Goal: Task Accomplishment & Management: Manage account settings

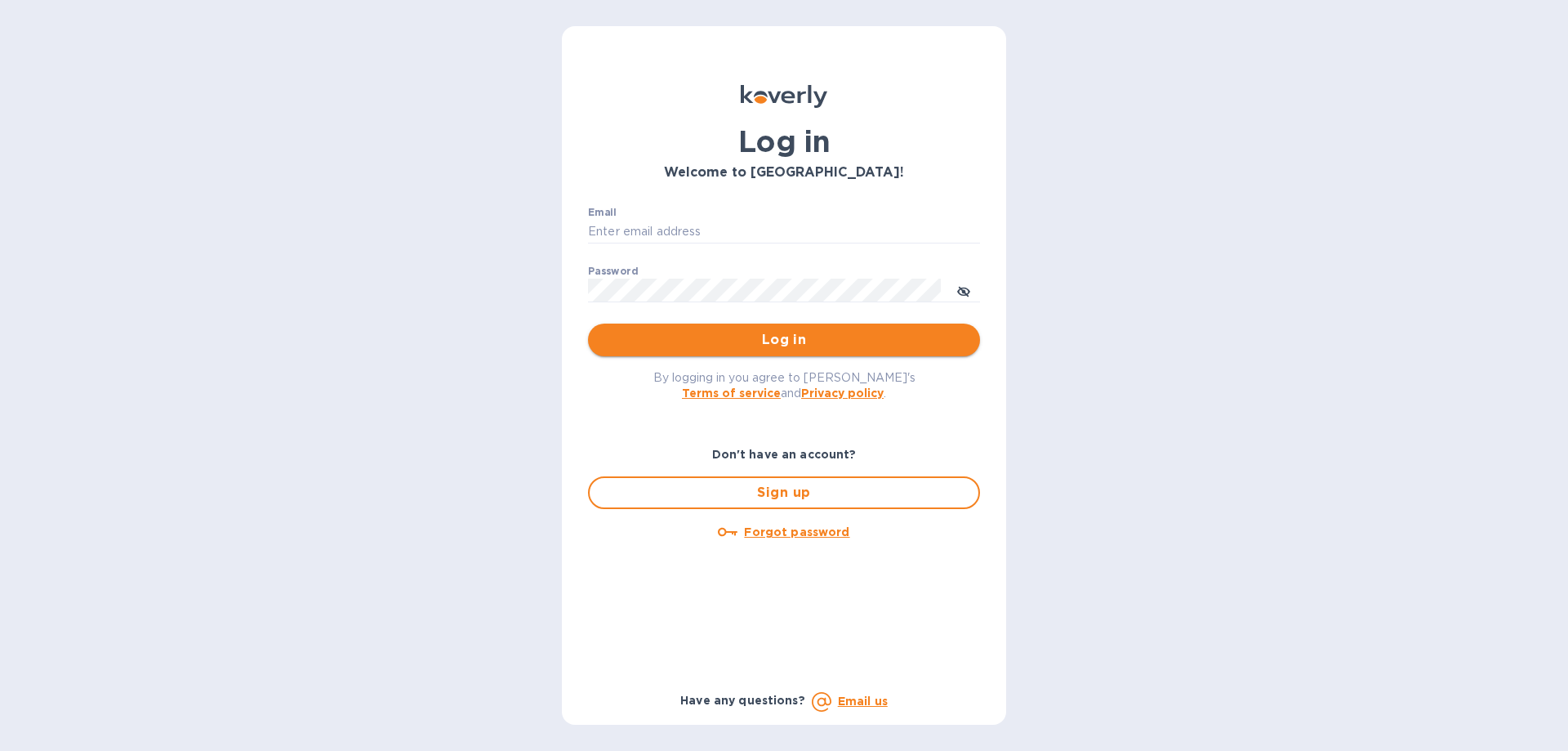
type input "aluzersandel@gmail.com"
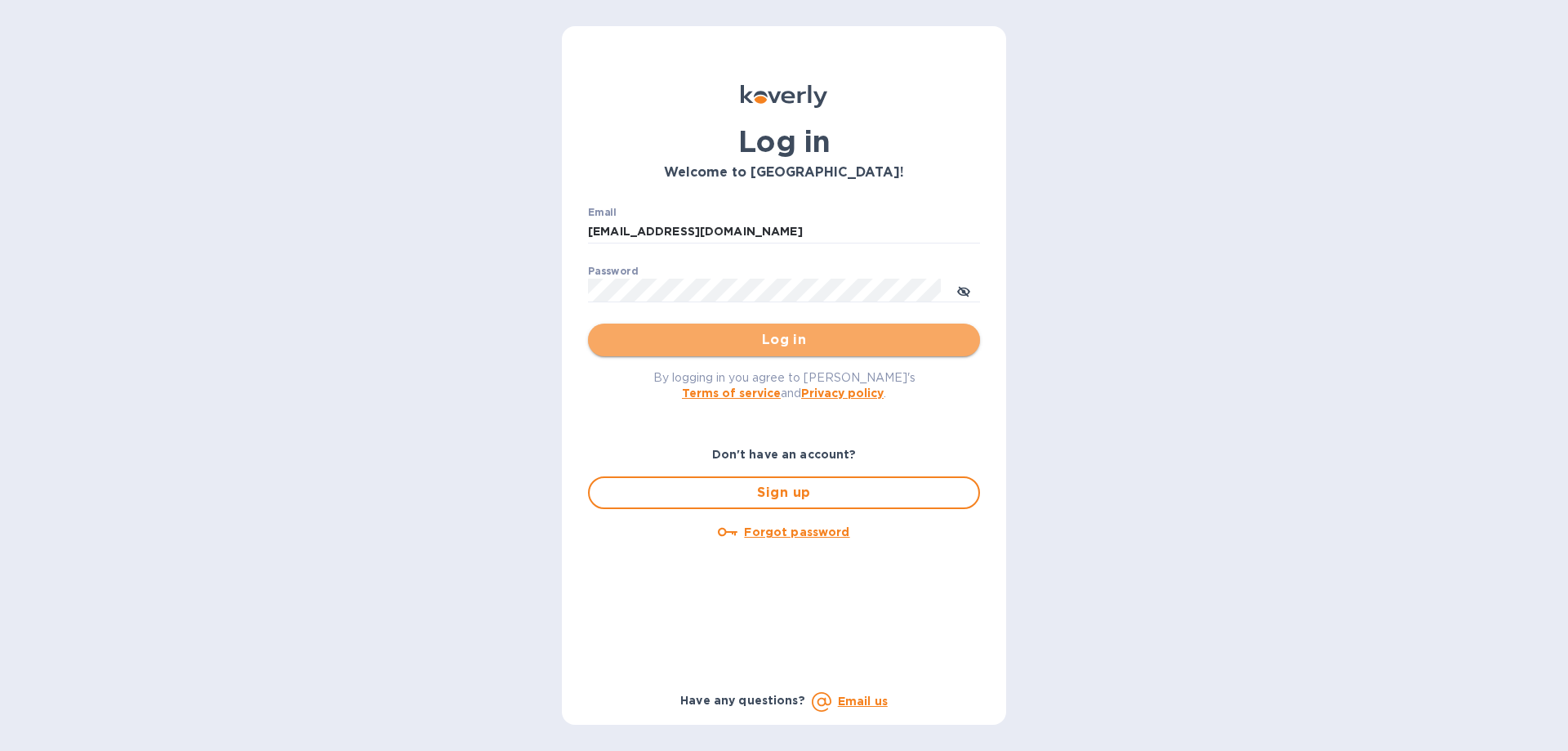
click at [709, 346] on span "Log in" at bounding box center [784, 340] width 366 height 19
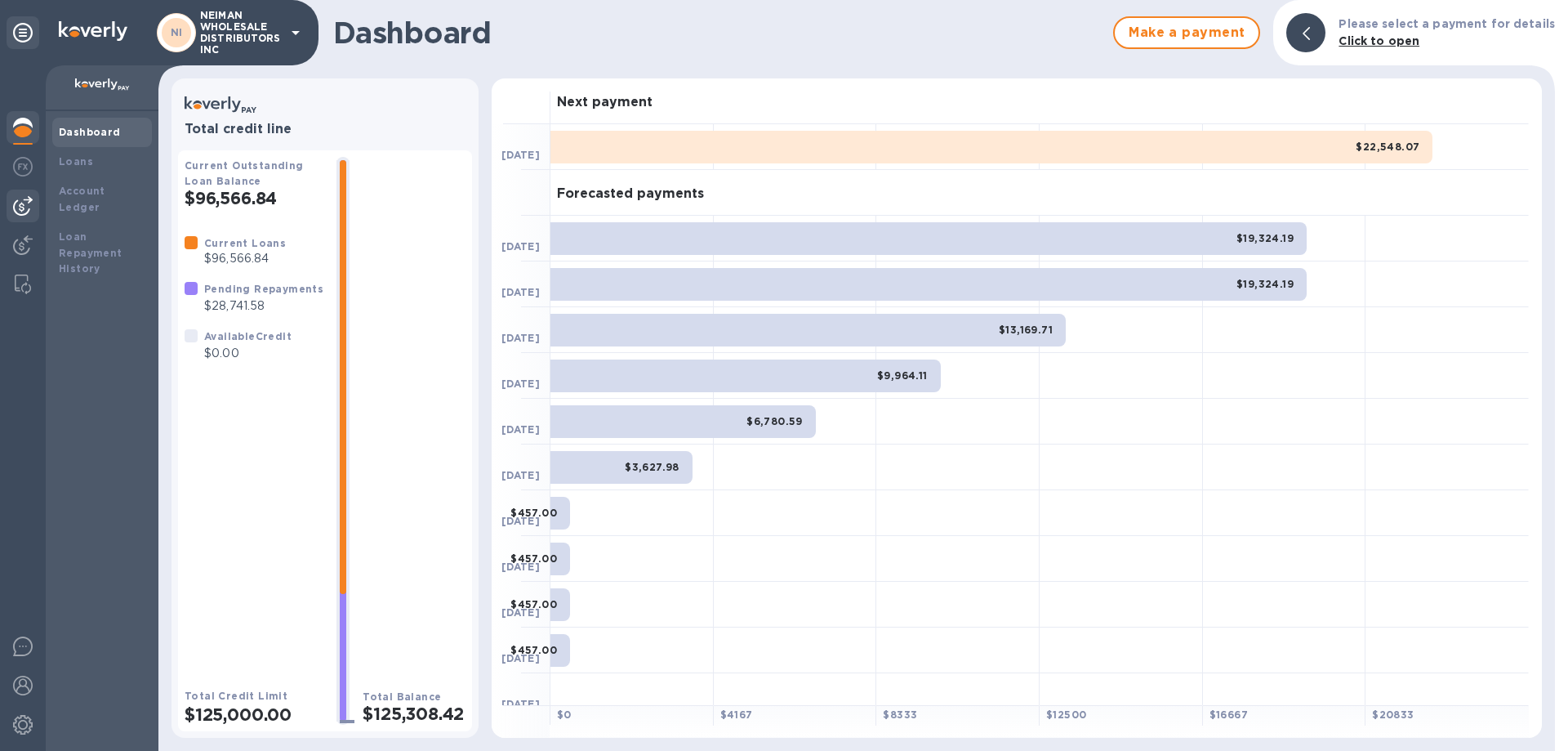
click at [13, 213] on div at bounding box center [23, 206] width 33 height 33
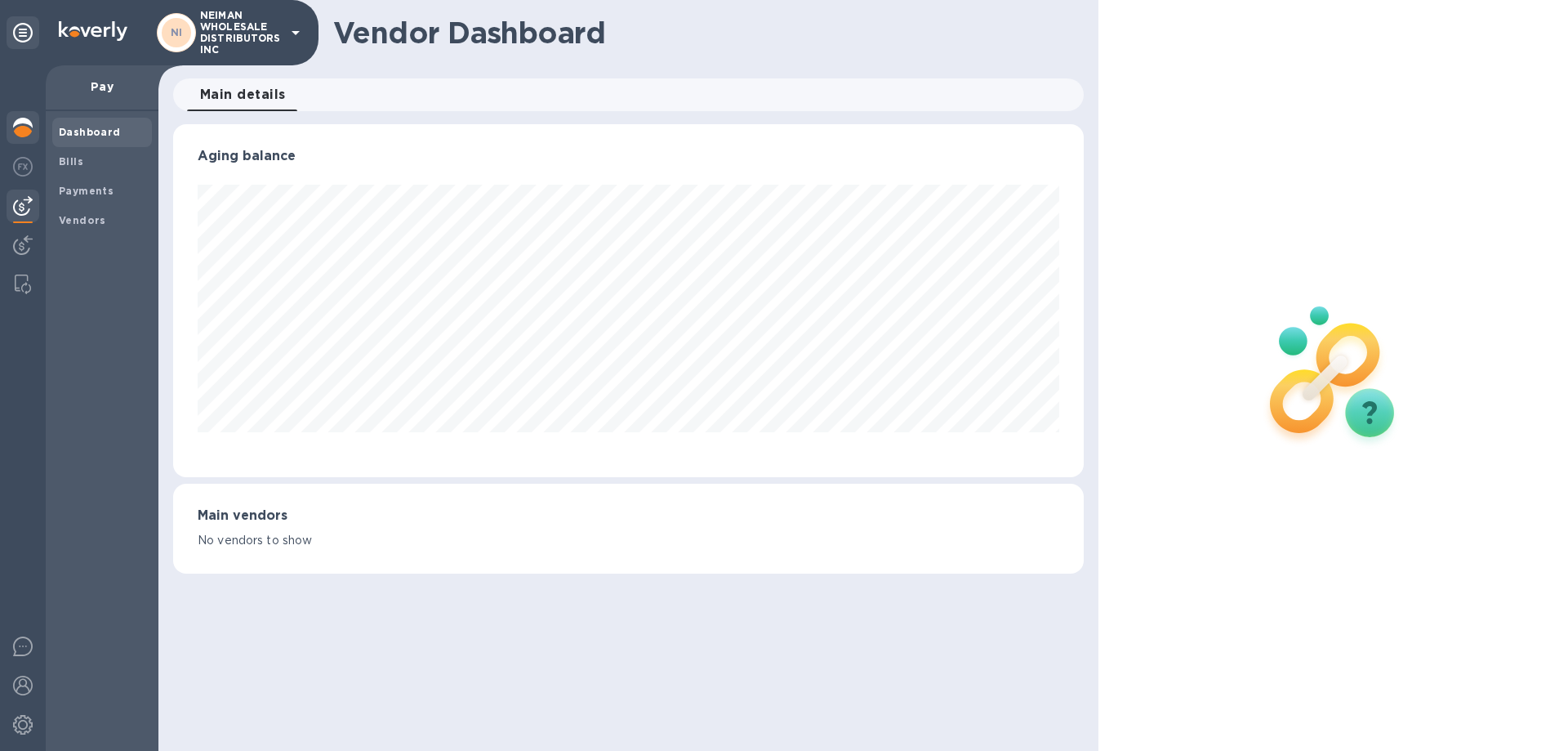
scroll to position [353, 910]
click at [21, 123] on img at bounding box center [22, 127] width 19 height 19
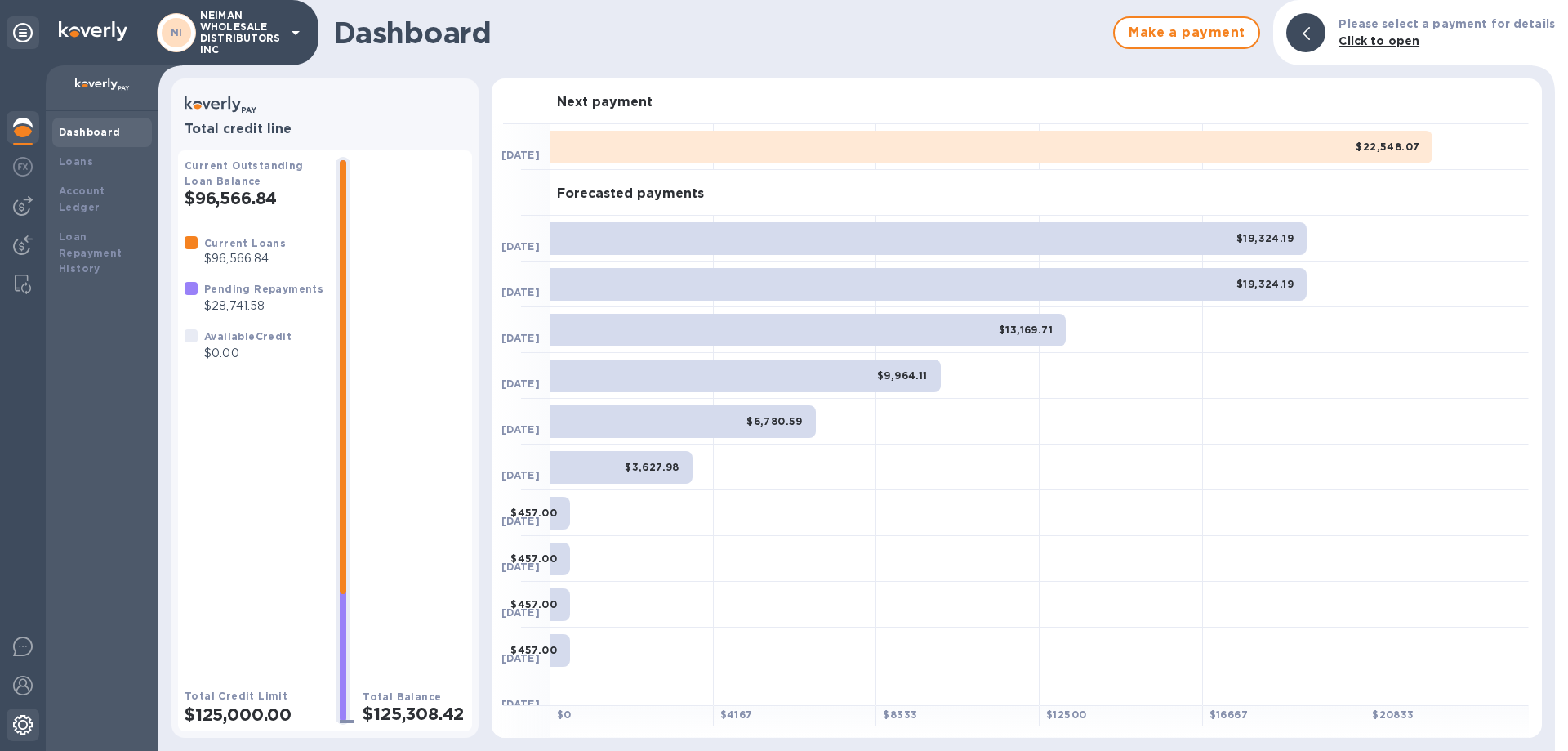
click at [26, 725] on img at bounding box center [22, 725] width 19 height 19
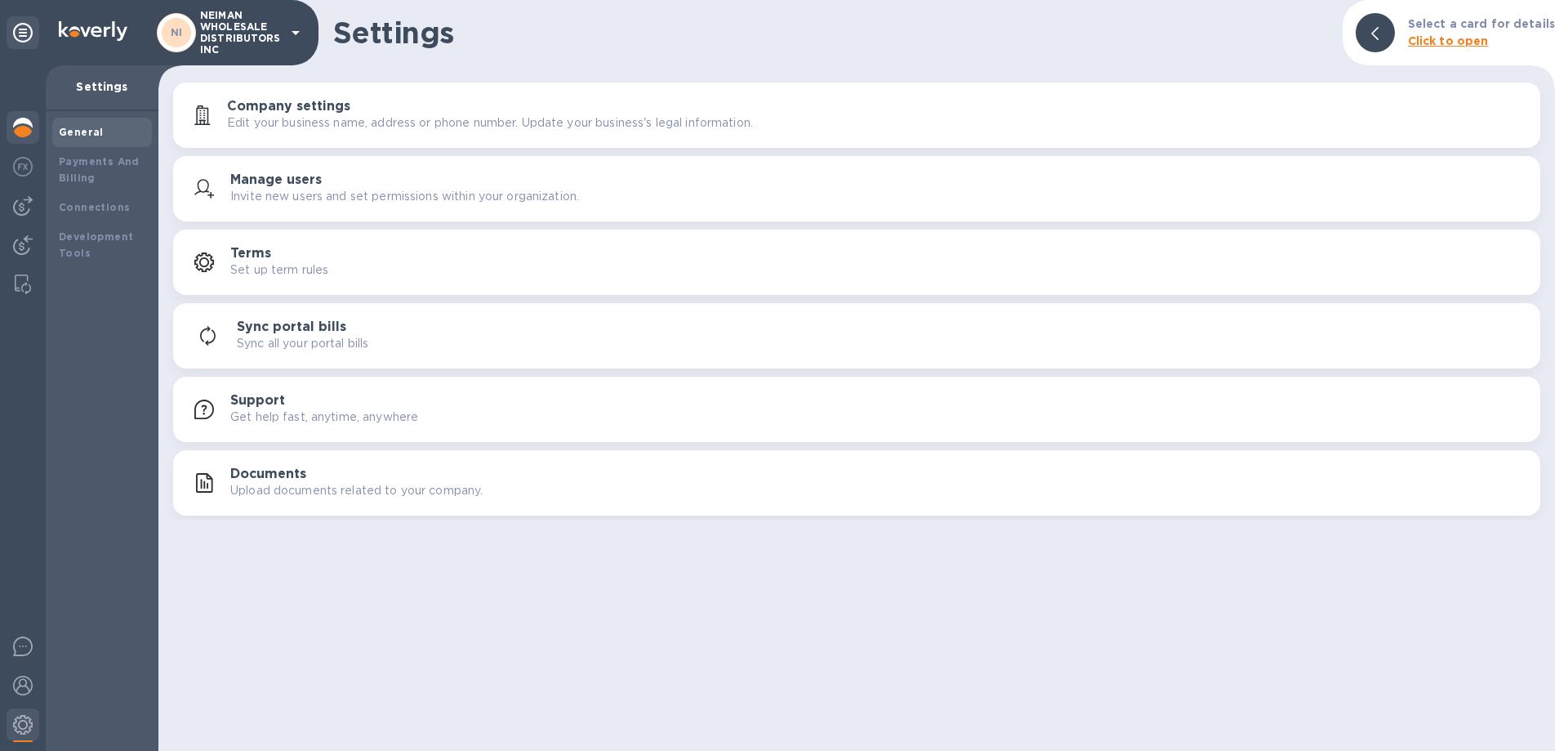
click at [22, 123] on img at bounding box center [22, 127] width 19 height 19
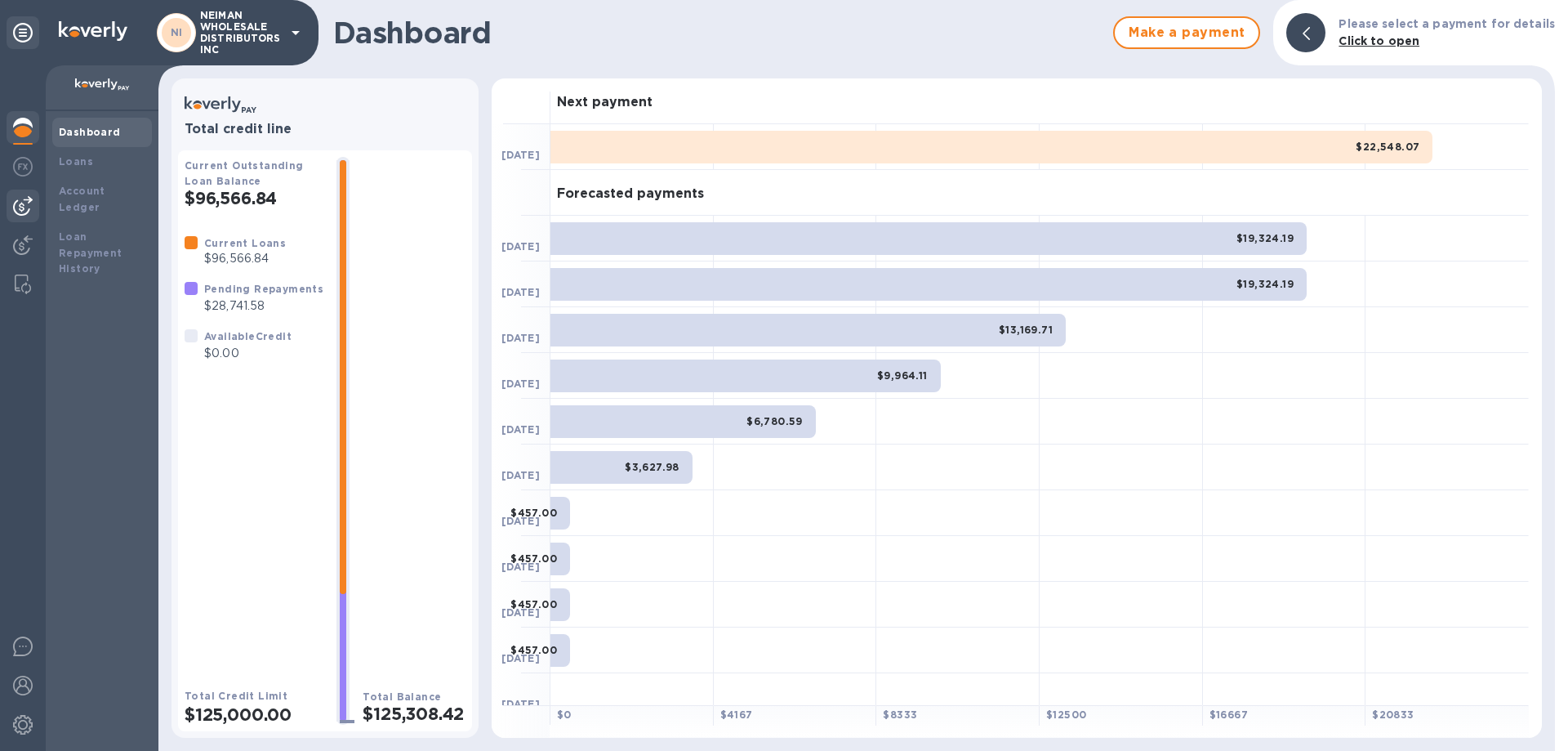
click at [22, 206] on img at bounding box center [22, 206] width 19 height 19
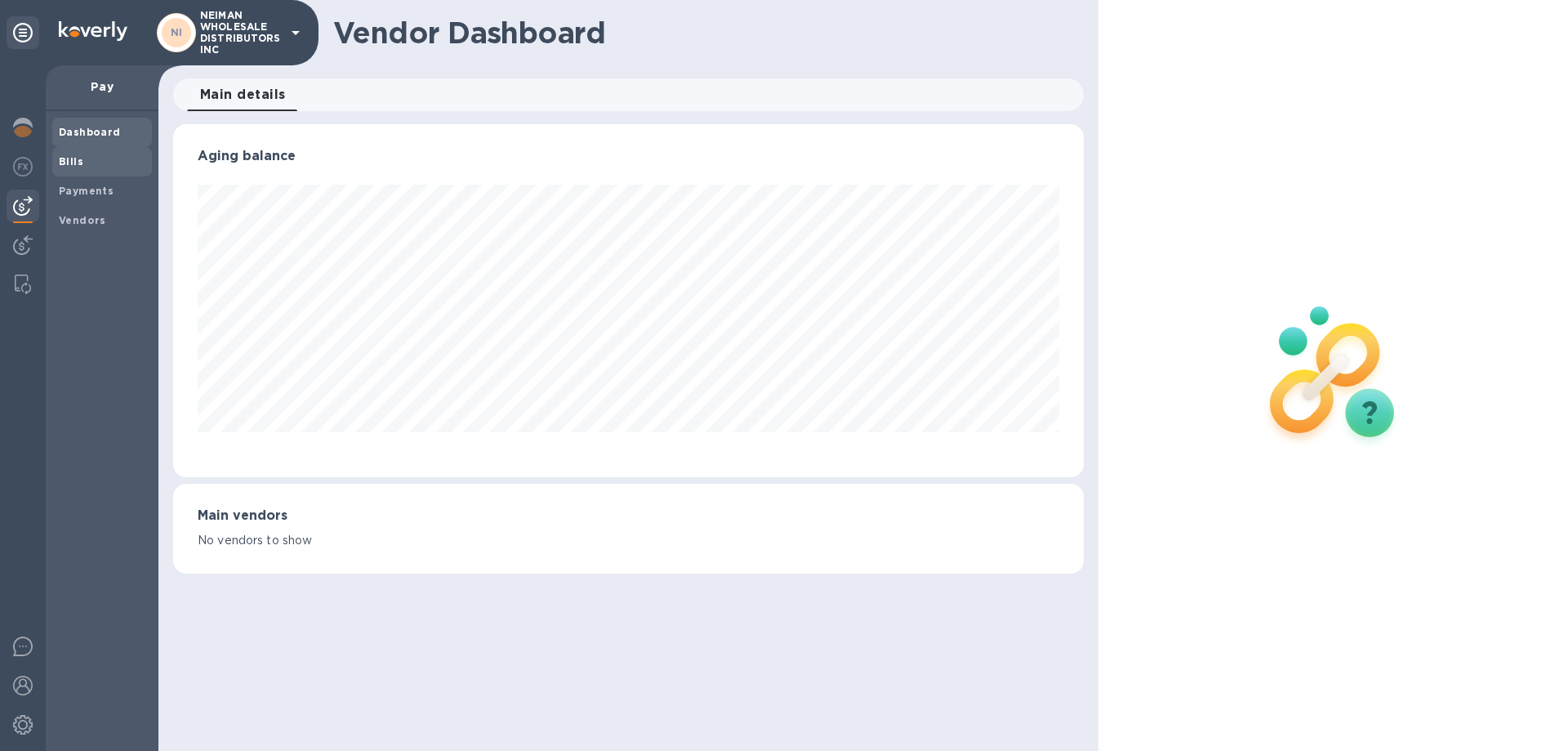
scroll to position [353, 910]
click at [80, 170] on div "Bills" at bounding box center [102, 162] width 100 height 29
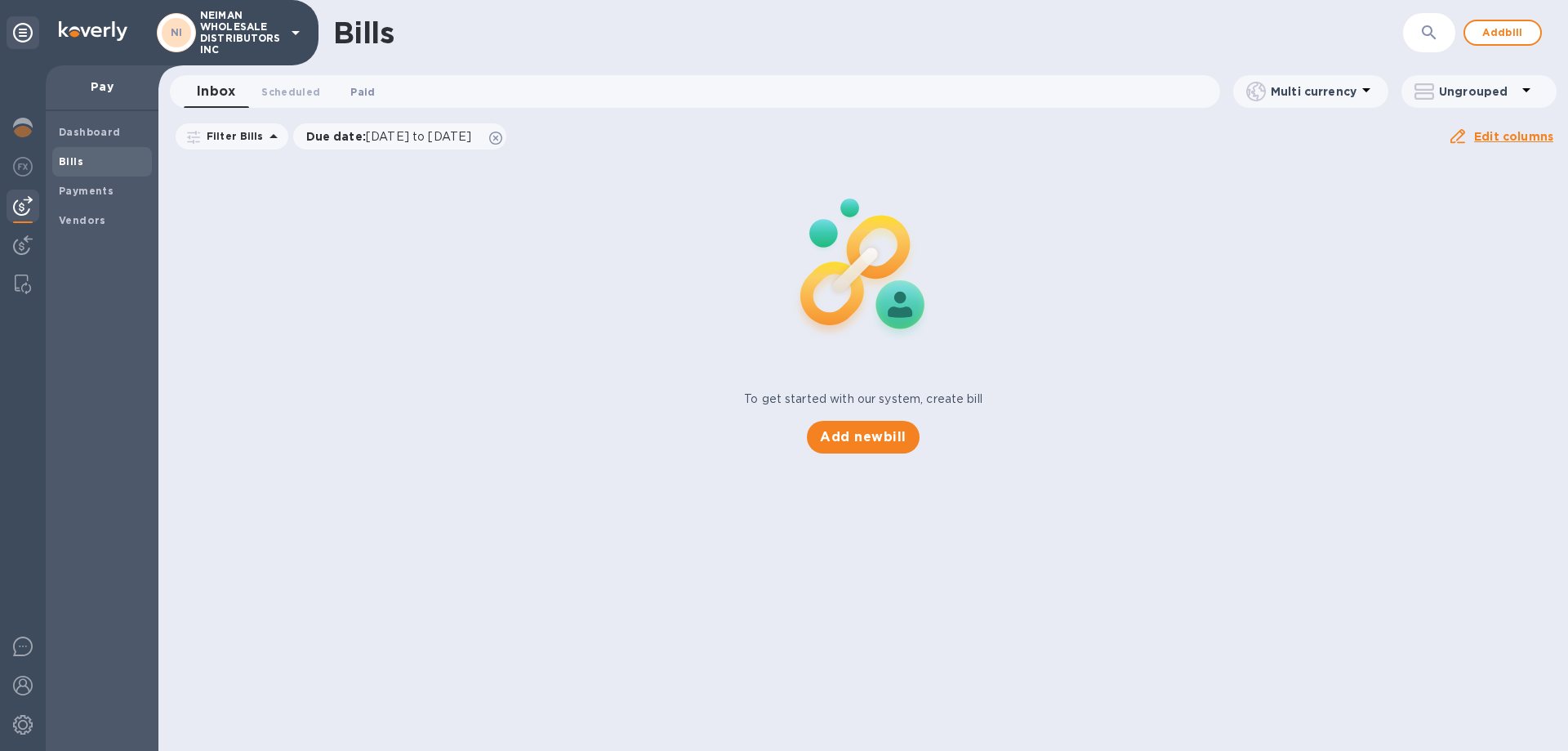
click at [346, 90] on span "Paid 0" at bounding box center [363, 92] width 33 height 17
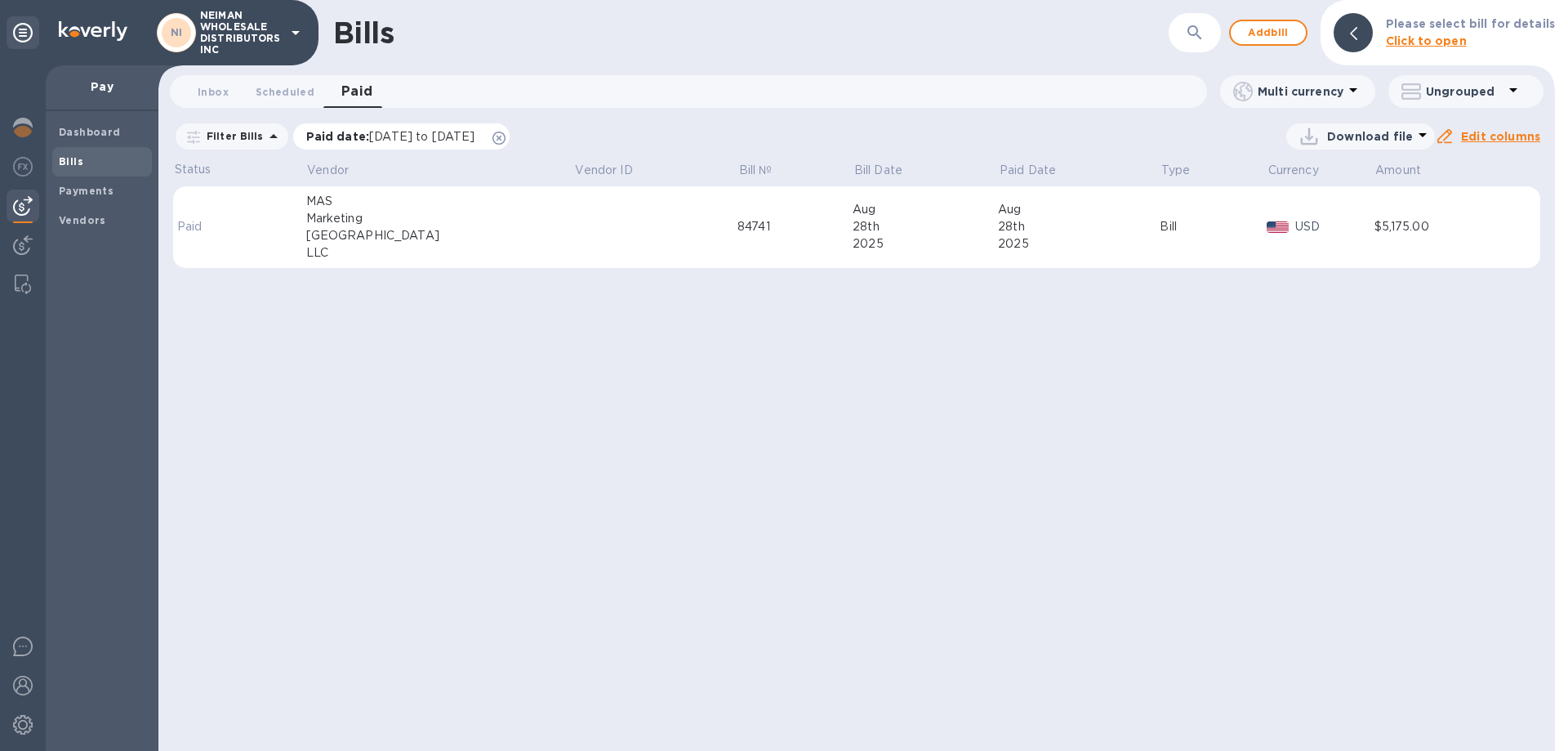
click at [505, 142] on icon at bounding box center [498, 138] width 13 height 13
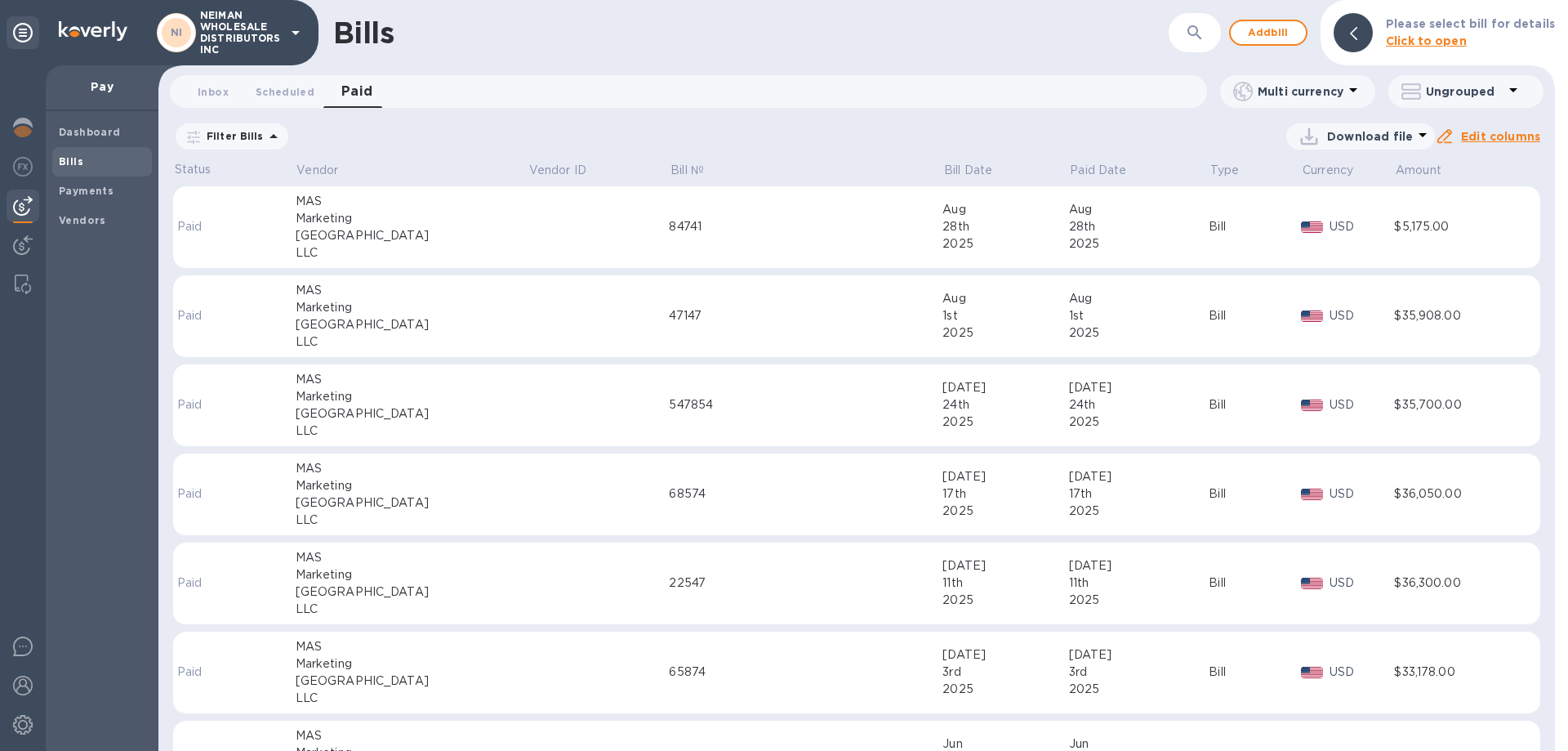
click at [1353, 141] on p "Download file" at bounding box center [1370, 136] width 85 height 16
click at [1329, 174] on li "XLSX file" at bounding box center [1363, 176] width 112 height 46
click at [280, 93] on span "Scheduled 0" at bounding box center [285, 92] width 59 height 17
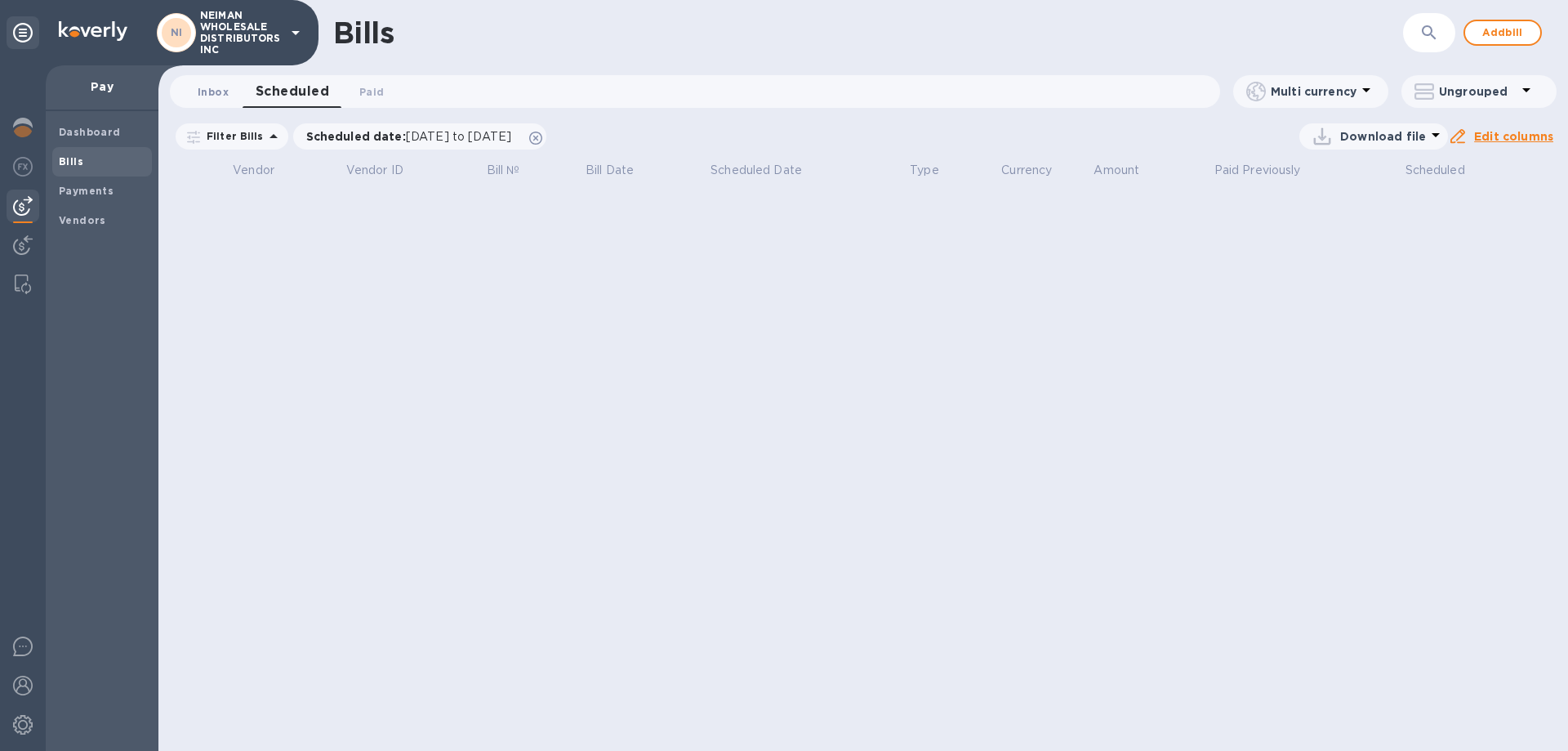
click at [204, 90] on span "Inbox 0" at bounding box center [213, 92] width 31 height 17
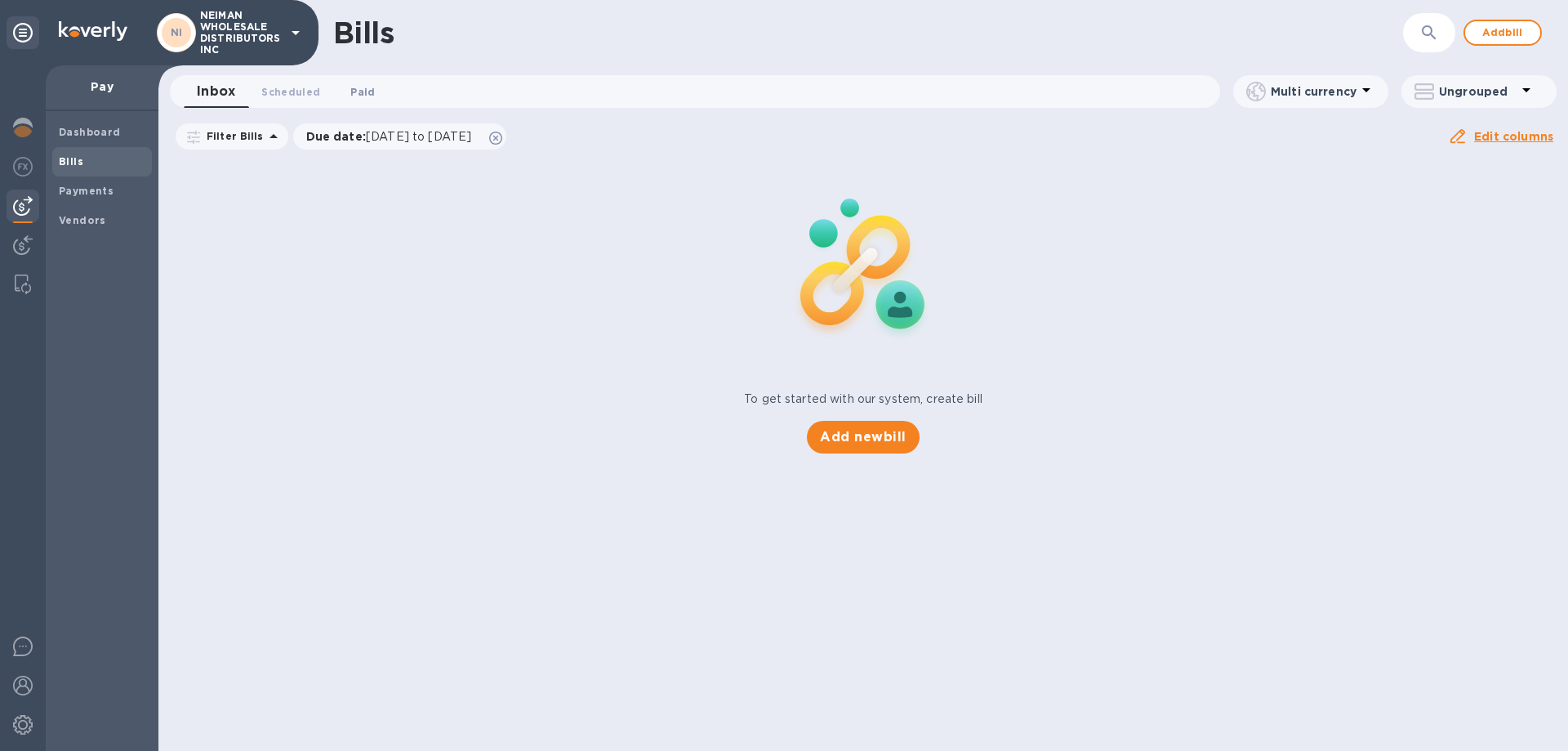
click at [362, 97] on span "Paid 0" at bounding box center [362, 92] width 24 height 17
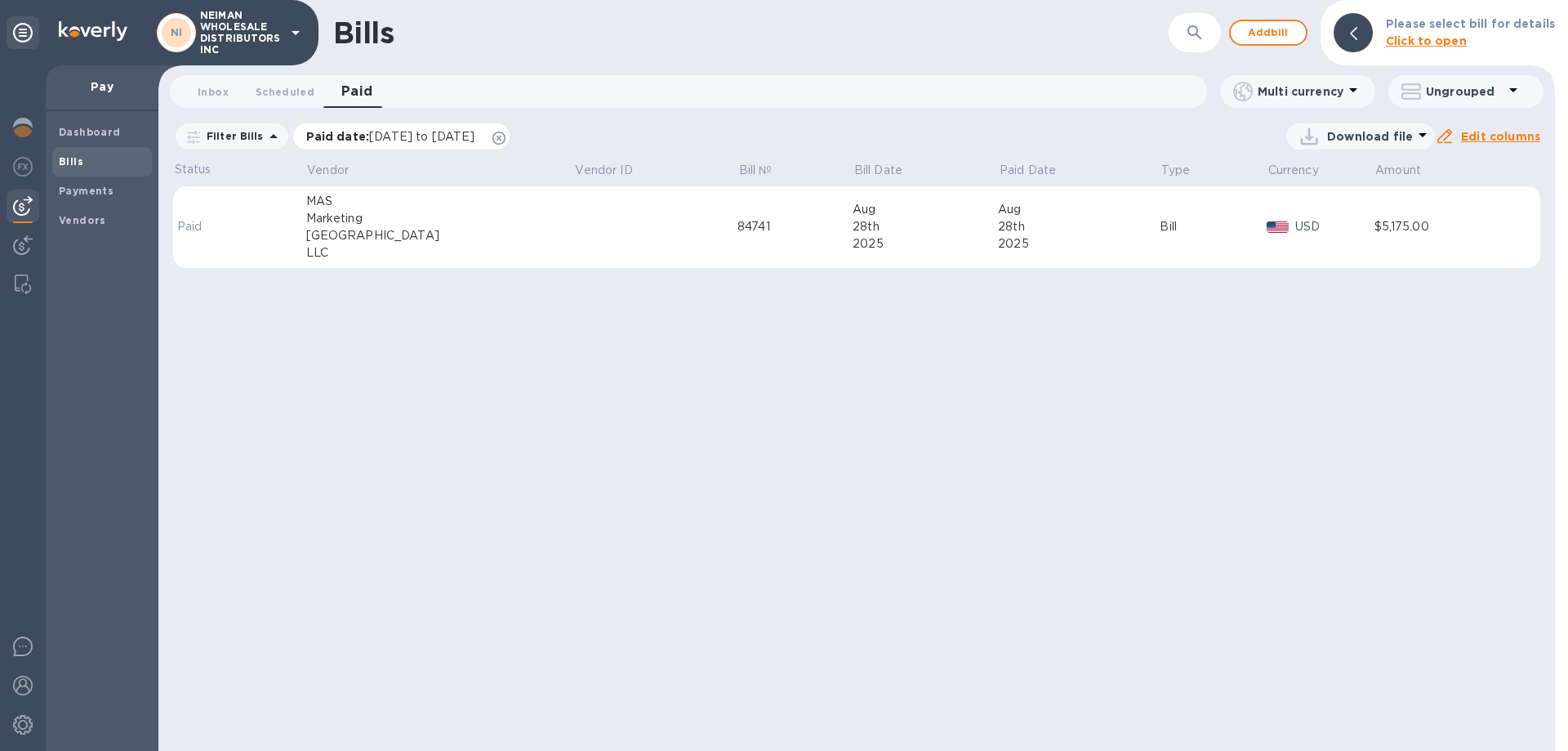
click at [505, 134] on icon at bounding box center [498, 138] width 13 height 13
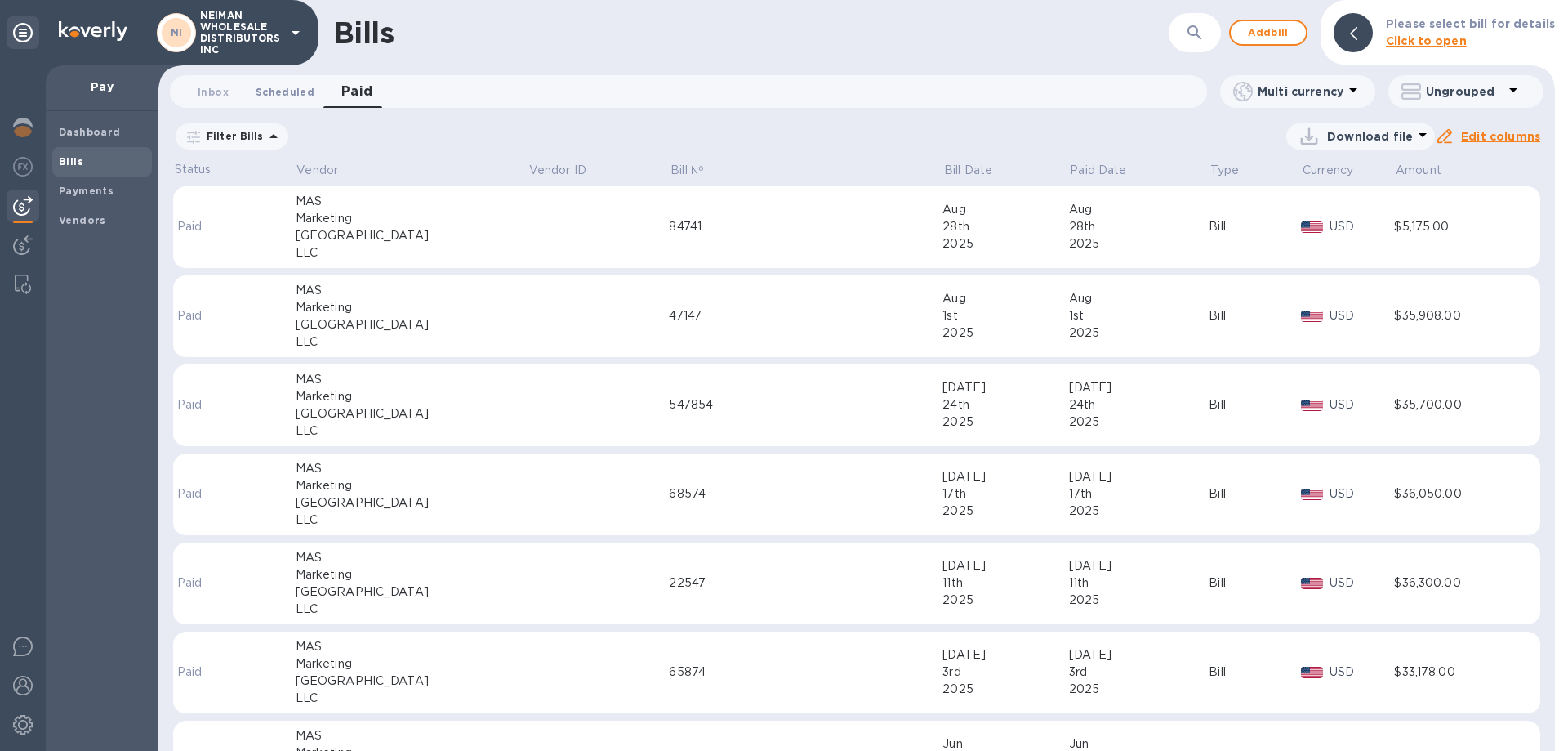
click at [272, 90] on span "Scheduled 0" at bounding box center [285, 92] width 59 height 17
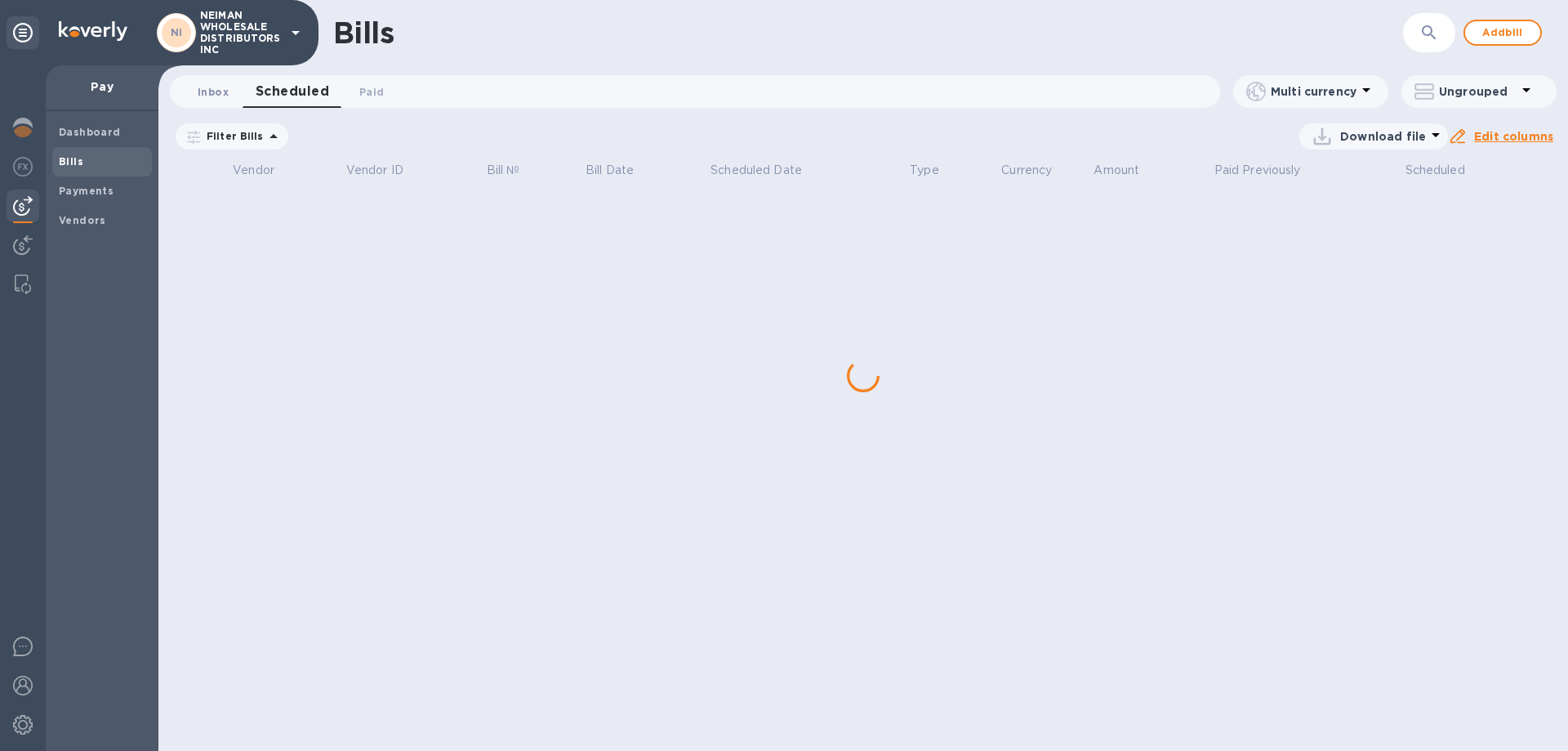
click at [201, 91] on span "Inbox 0" at bounding box center [213, 92] width 31 height 17
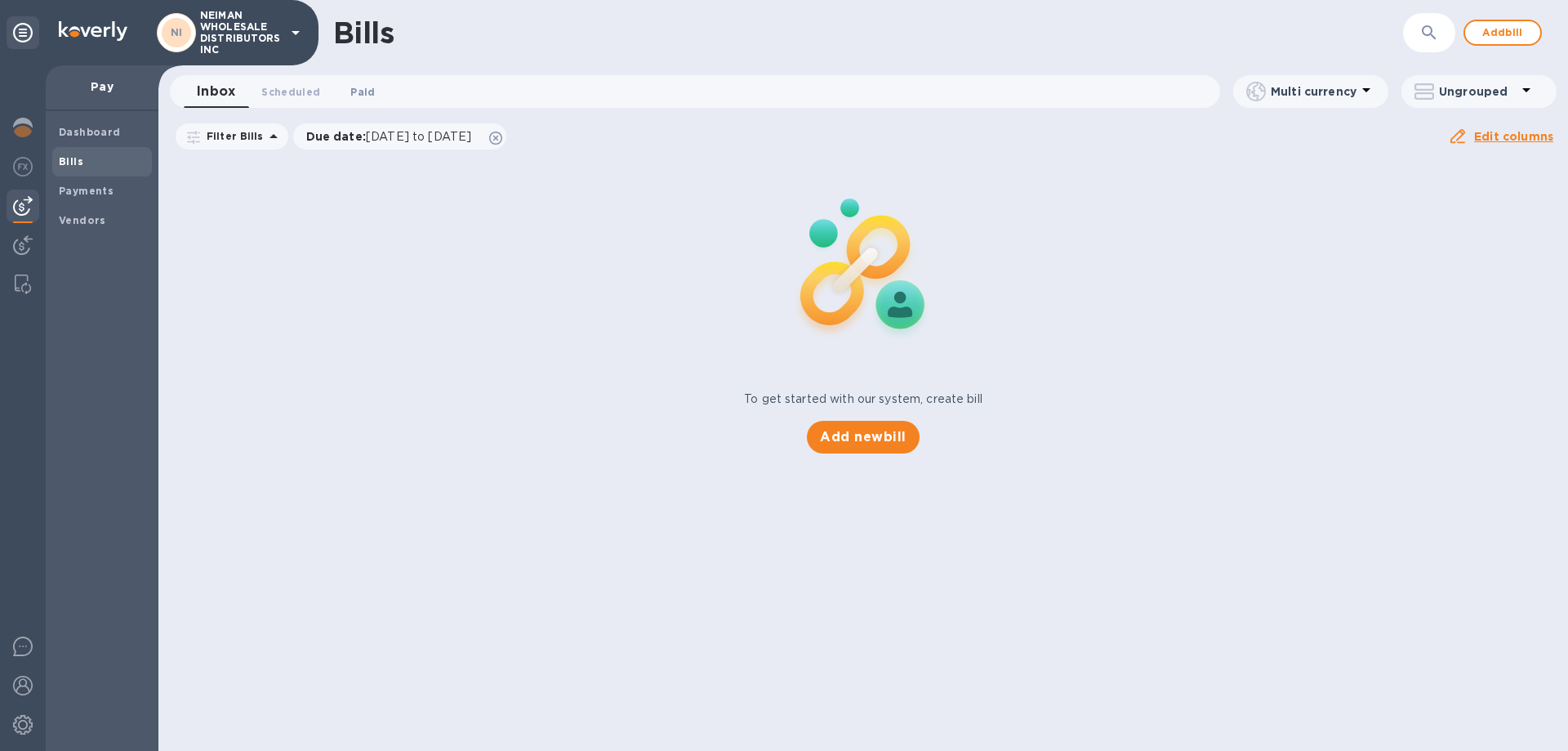
drag, startPoint x: 388, startPoint y: 90, endPoint x: 376, endPoint y: 90, distance: 12.0
click at [386, 90] on button "Paid 0" at bounding box center [363, 91] width 59 height 33
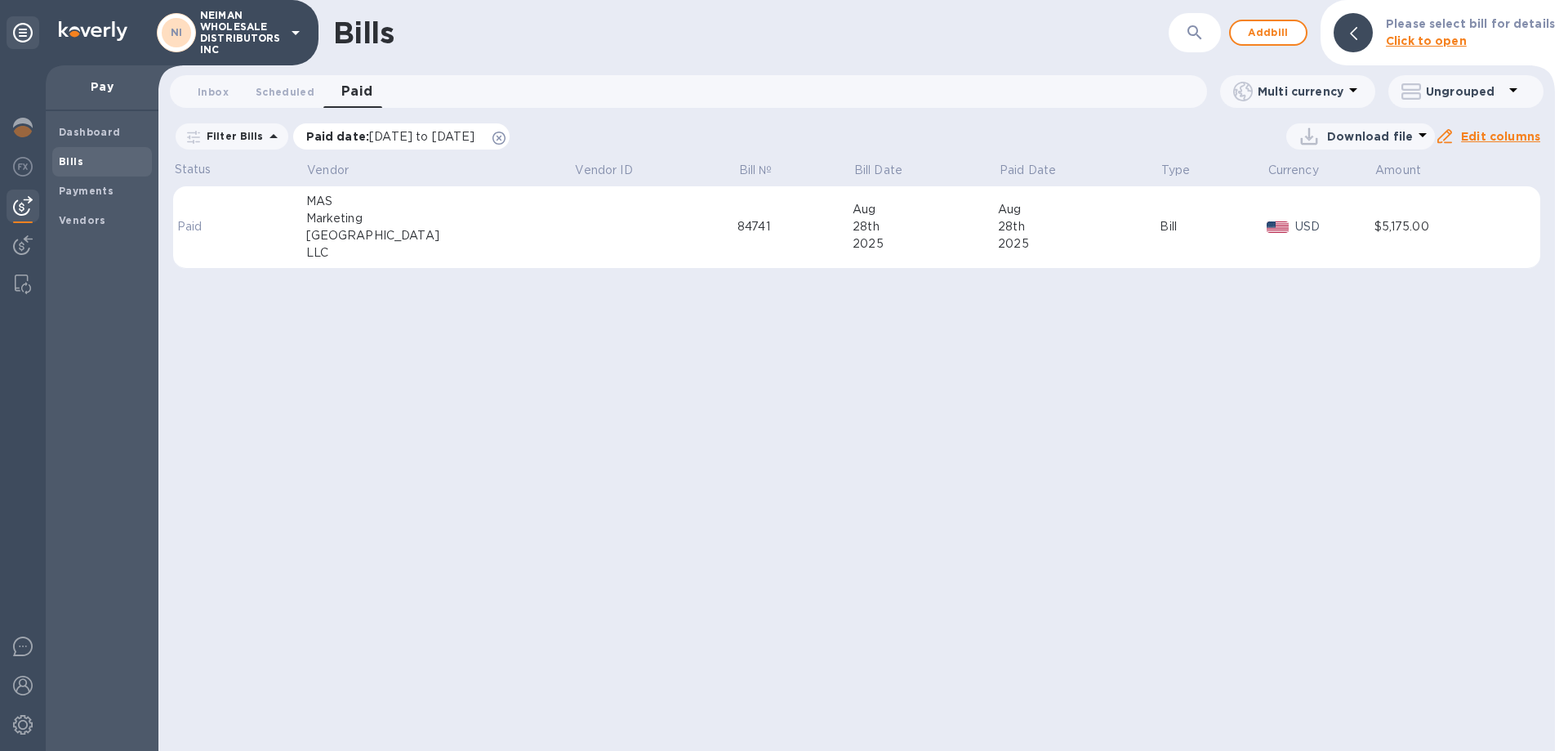
click at [505, 138] on icon at bounding box center [498, 138] width 13 height 13
